Goal: Task Accomplishment & Management: Manage account settings

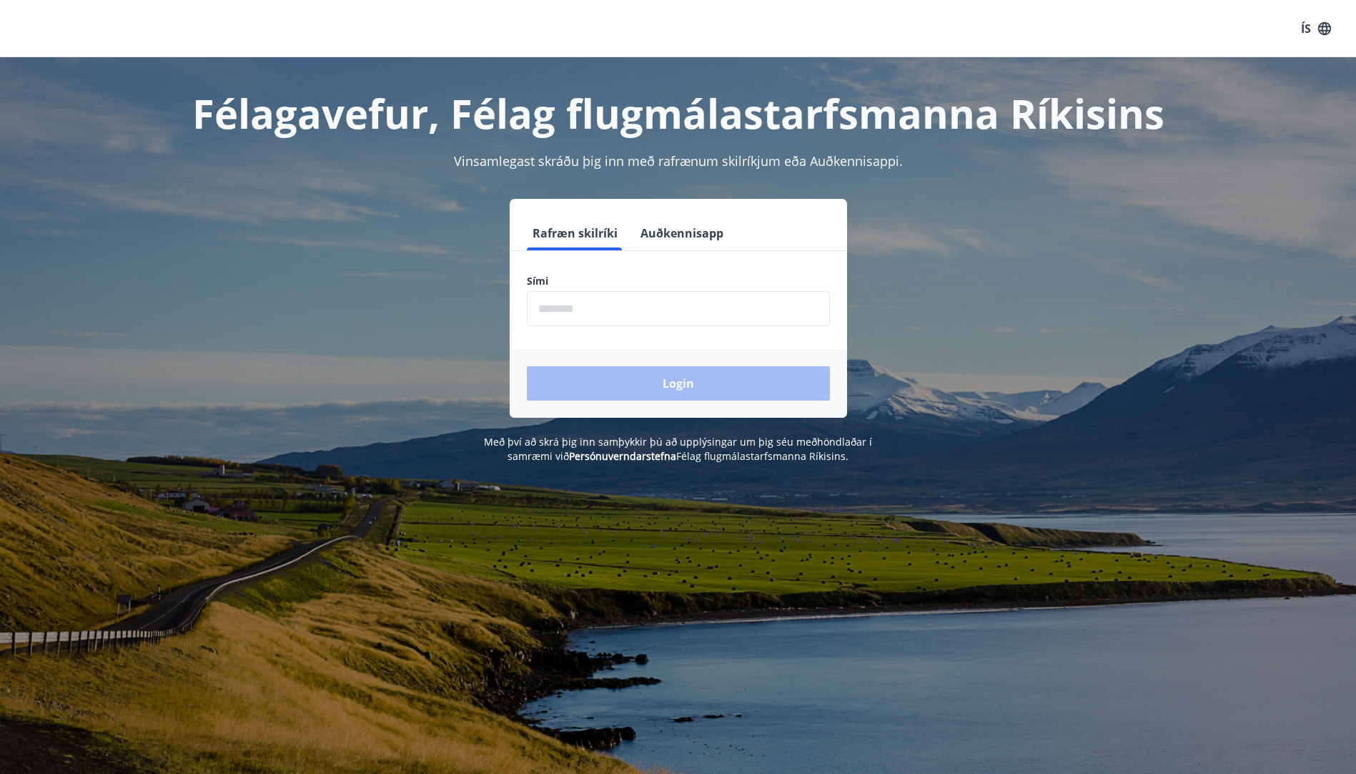
click at [545, 306] on input "phone" at bounding box center [678, 308] width 303 height 35
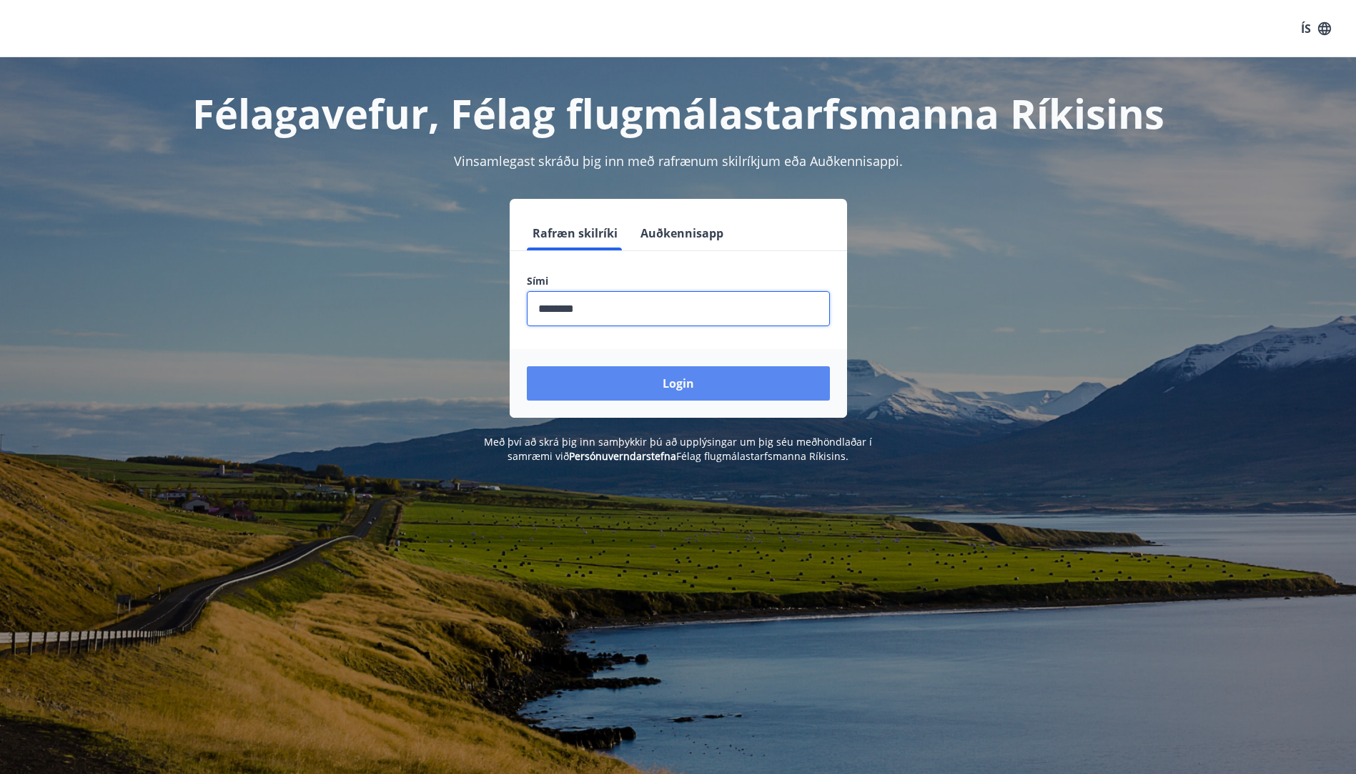
type input "********"
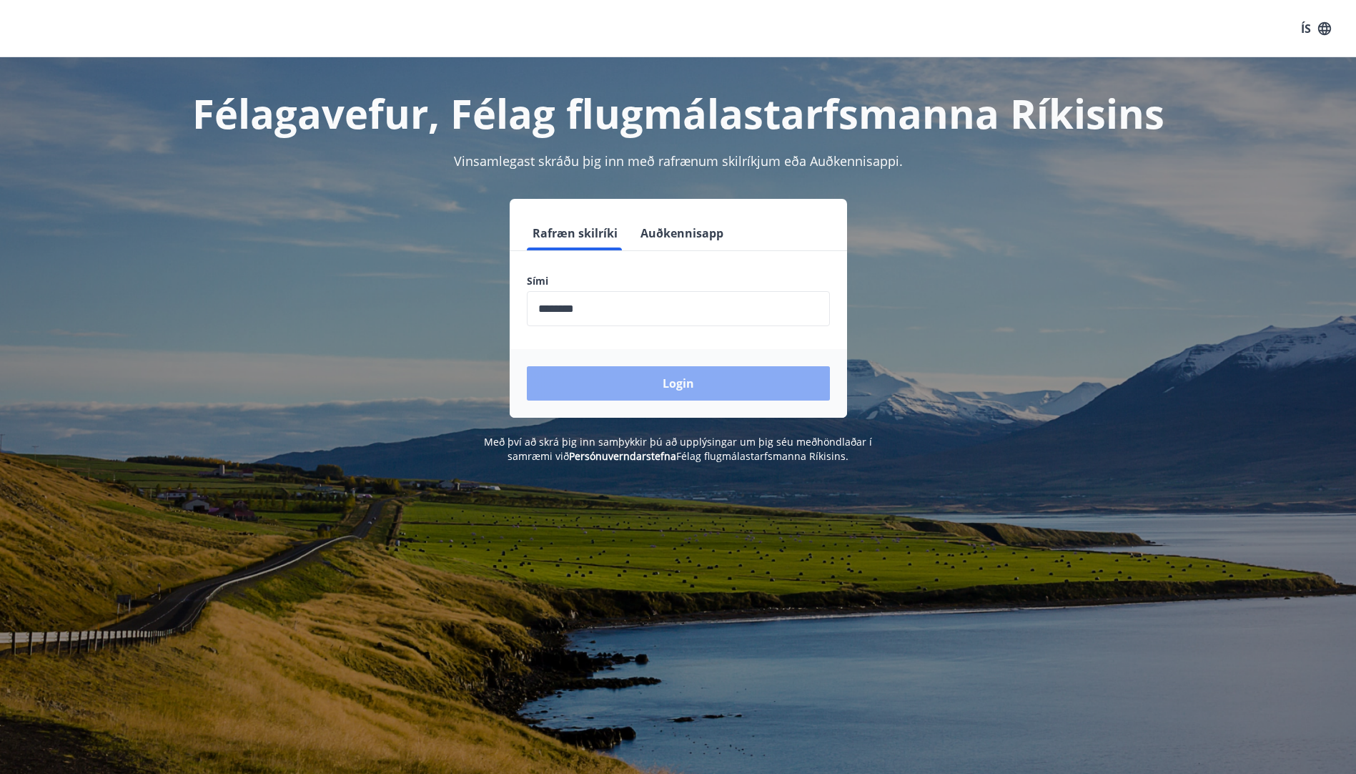
click at [686, 383] on button "Login" at bounding box center [678, 383] width 303 height 34
